Goal: Task Accomplishment & Management: Manage account settings

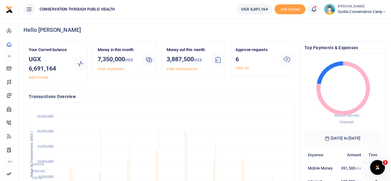
click at [242, 67] on link "View all" at bounding box center [241, 68] width 13 height 4
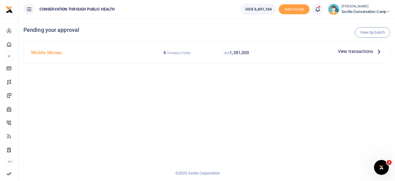
click at [377, 51] on icon at bounding box center [379, 51] width 7 height 7
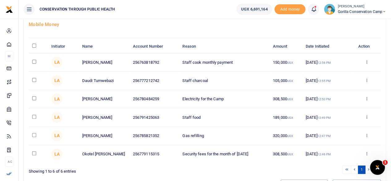
scroll to position [31, 0]
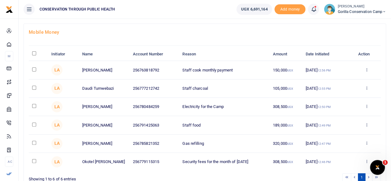
click at [35, 68] on input "checkbox" at bounding box center [34, 69] width 4 height 4
checkbox input "true"
click at [35, 86] on input "checkbox" at bounding box center [34, 88] width 4 height 4
checkbox input "true"
drag, startPoint x: 35, startPoint y: 103, endPoint x: 31, endPoint y: 107, distance: 6.1
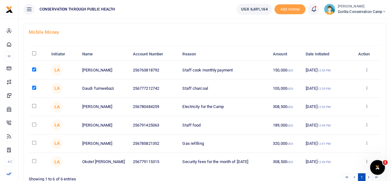
click at [35, 103] on td at bounding box center [38, 107] width 19 height 18
drag, startPoint x: 34, startPoint y: 103, endPoint x: 35, endPoint y: 113, distance: 9.9
click at [34, 104] on input "checkbox" at bounding box center [34, 106] width 4 height 4
checkbox input "true"
click at [34, 123] on input "checkbox" at bounding box center [34, 124] width 4 height 4
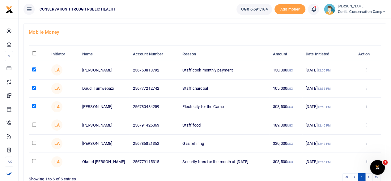
checkbox input "true"
click at [34, 142] on input "checkbox" at bounding box center [34, 142] width 4 height 4
checkbox input "true"
click at [34, 159] on input "checkbox" at bounding box center [34, 161] width 4 height 4
checkbox input "true"
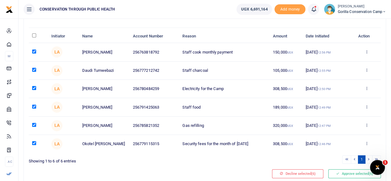
scroll to position [62, 0]
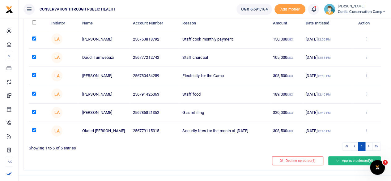
click at [333, 160] on button "Approve selected (6)" at bounding box center [354, 160] width 52 height 9
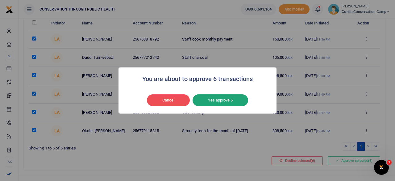
click at [236, 103] on button "Yes approve 6" at bounding box center [221, 100] width 56 height 12
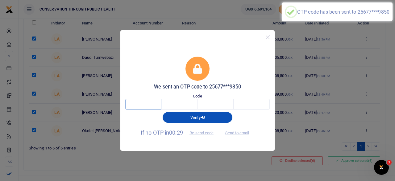
click at [155, 103] on input "text" at bounding box center [143, 104] width 36 height 10
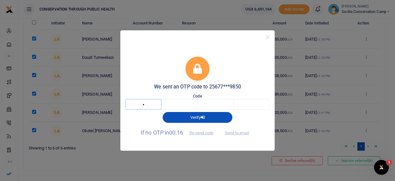
type input "9"
type input "0"
type input "1"
type input "0"
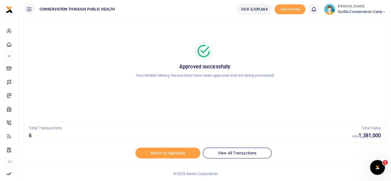
scroll to position [31, 0]
